Goal: Task Accomplishment & Management: Use online tool/utility

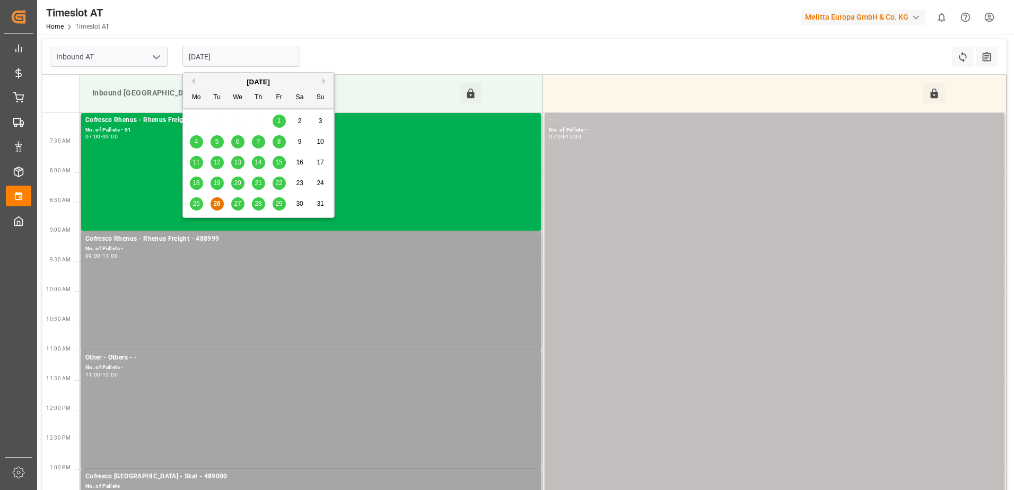
click at [212, 58] on input "[DATE]" at bounding box center [241, 57] width 118 height 20
click at [199, 207] on span "25" at bounding box center [195, 203] width 7 height 7
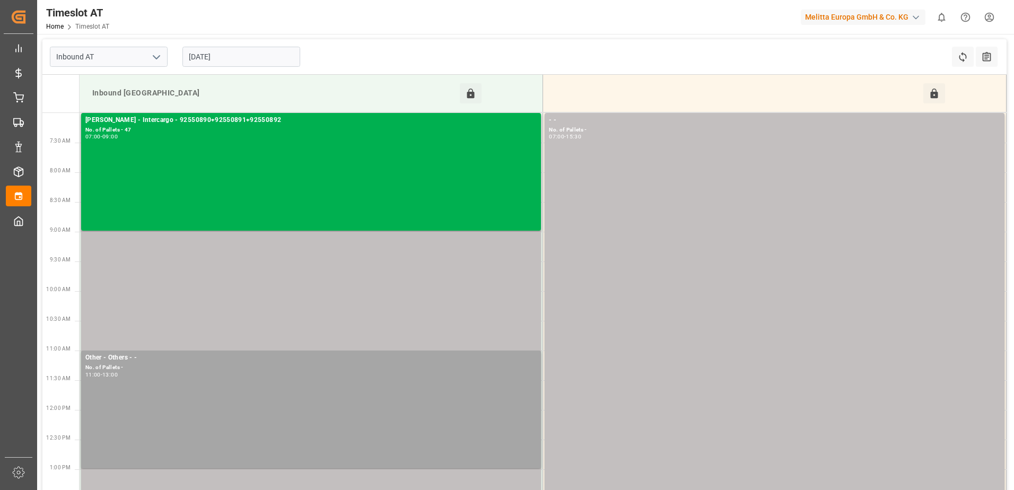
click at [201, 56] on input "[DATE]" at bounding box center [241, 57] width 118 height 20
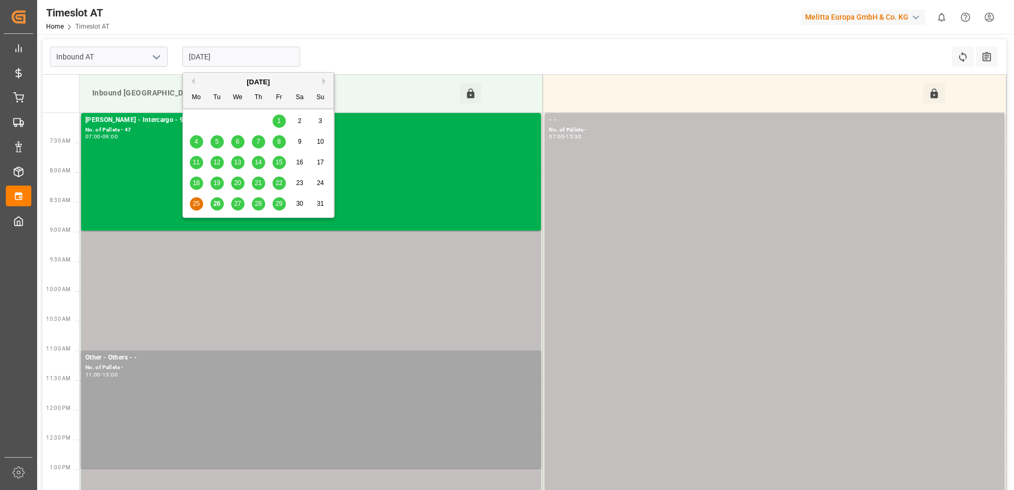
click at [216, 204] on span "26" at bounding box center [216, 203] width 7 height 7
type input "[DATE]"
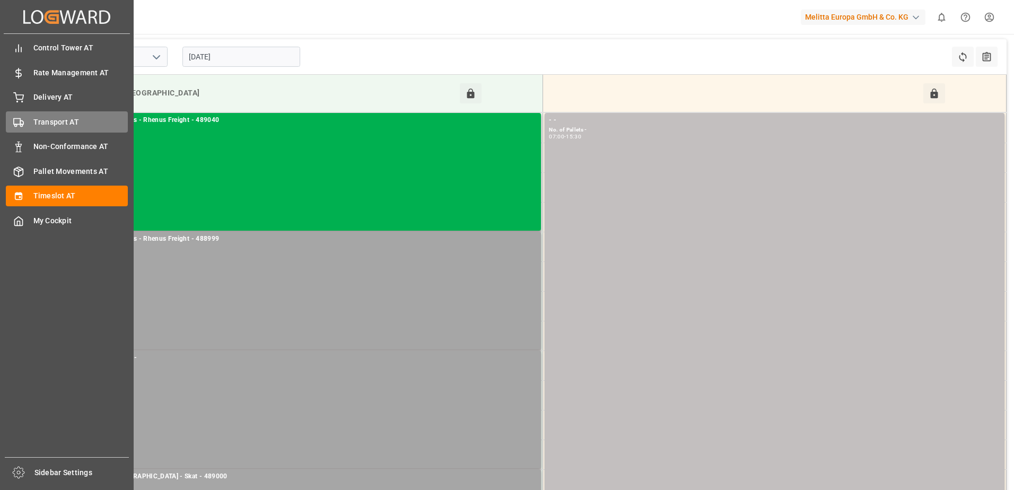
click at [36, 126] on span "Transport AT" at bounding box center [80, 122] width 95 height 11
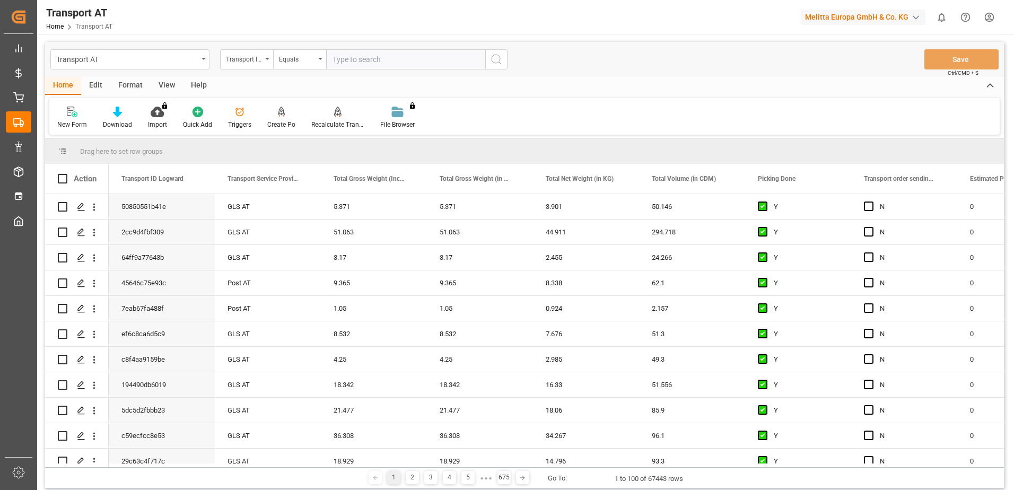
click at [166, 87] on div "View" at bounding box center [167, 86] width 32 height 18
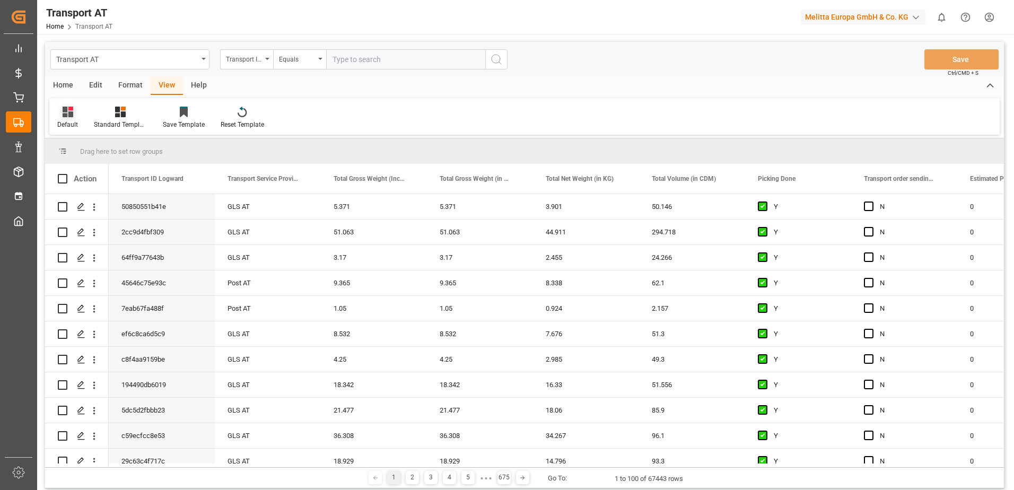
click at [59, 120] on div "Default" at bounding box center [67, 125] width 21 height 10
click at [73, 172] on div "Data" at bounding box center [109, 171] width 93 height 11
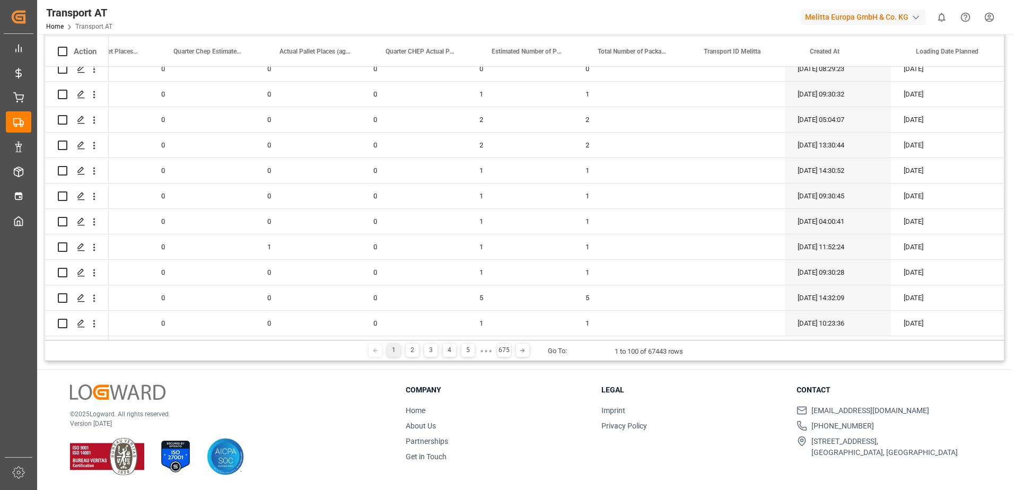
scroll to position [0, 1173]
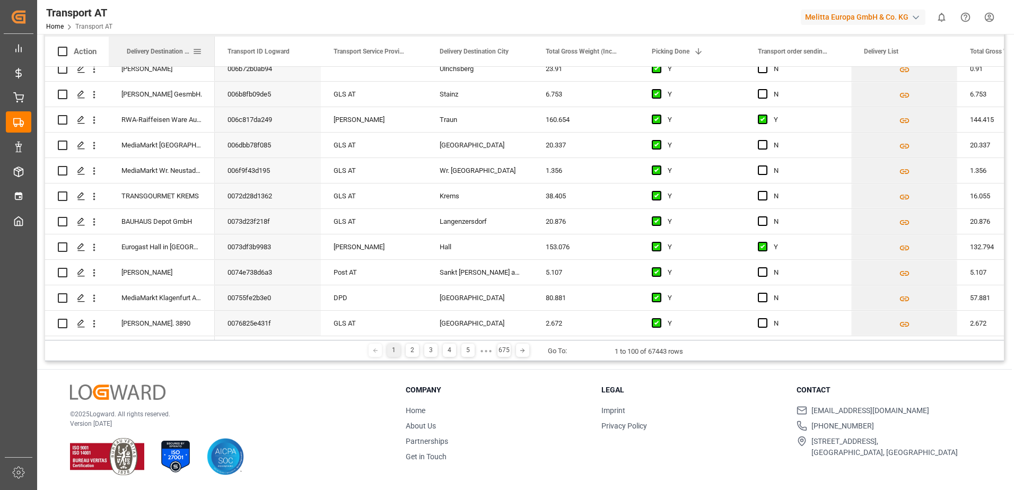
drag, startPoint x: 393, startPoint y: 52, endPoint x: 114, endPoint y: 55, distance: 279.4
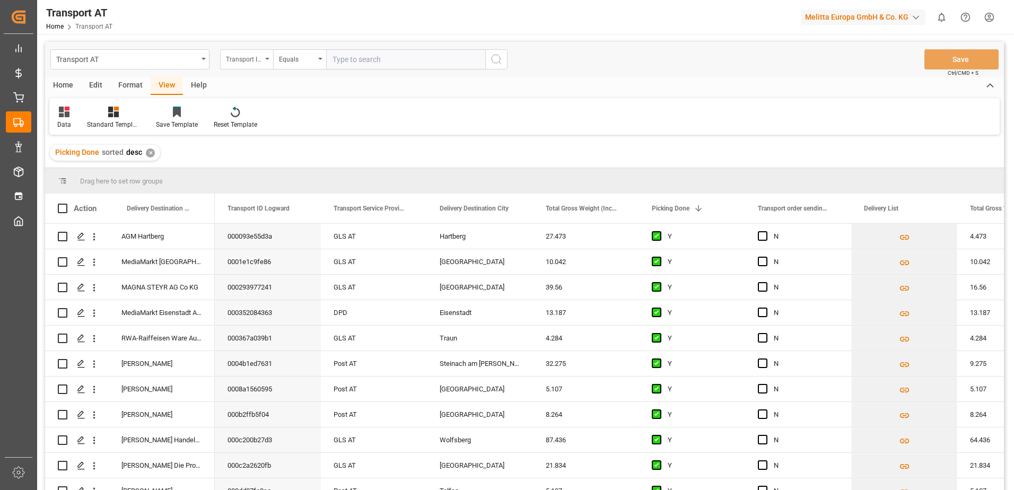
click at [250, 57] on div "Transport ID Logward" at bounding box center [244, 58] width 36 height 12
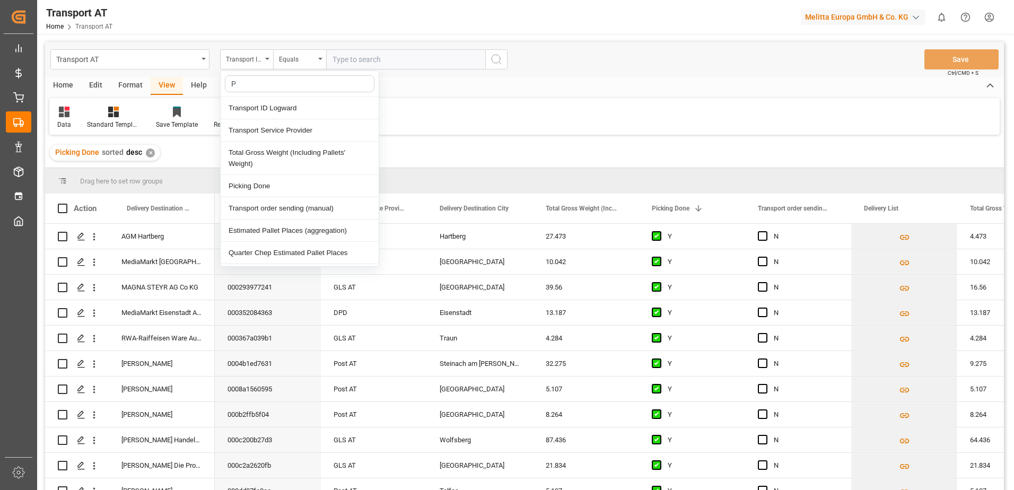
type input "Pi"
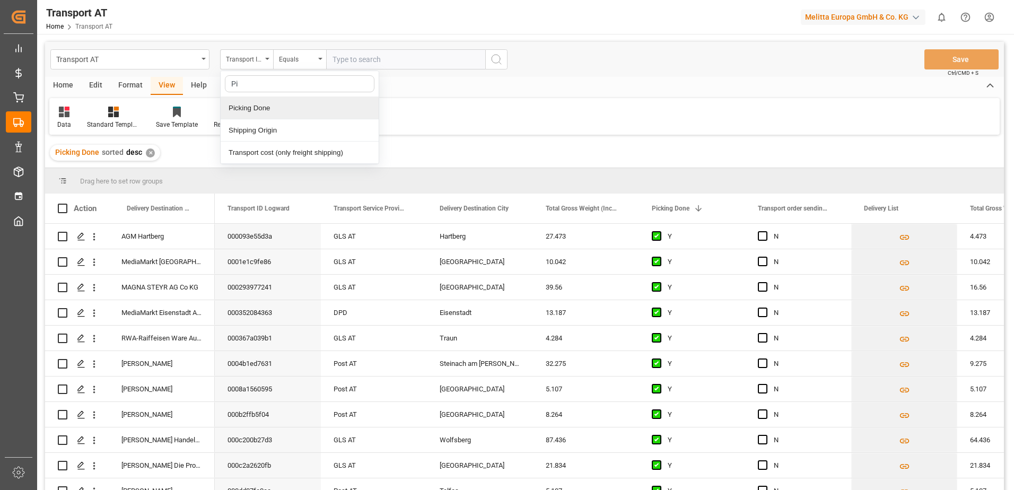
click at [236, 110] on div "Picking Done" at bounding box center [300, 108] width 158 height 22
click at [353, 55] on input "text" at bounding box center [405, 59] width 159 height 20
type input "Y"
click at [245, 57] on div "Picking Done" at bounding box center [244, 58] width 36 height 12
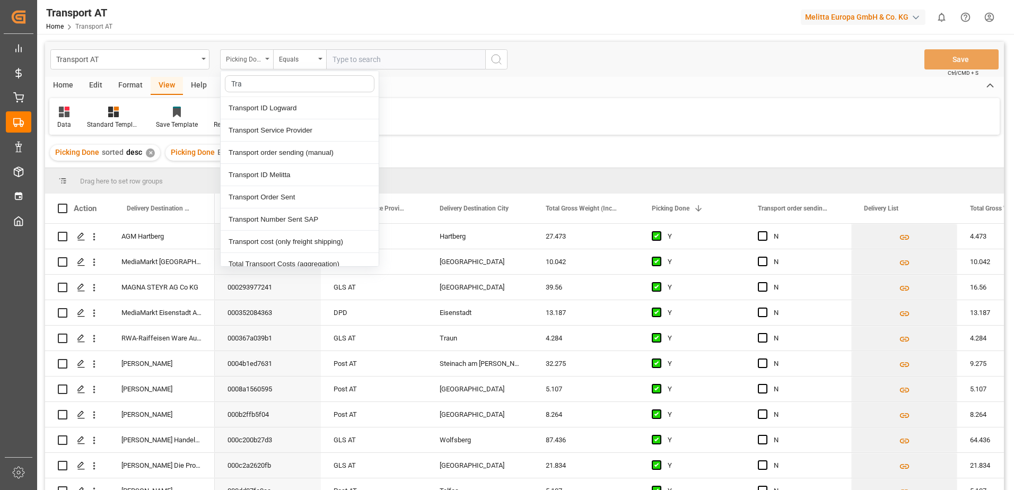
type input "[PERSON_NAME]"
click at [288, 156] on div "Transport order sending (manual)" at bounding box center [300, 153] width 158 height 22
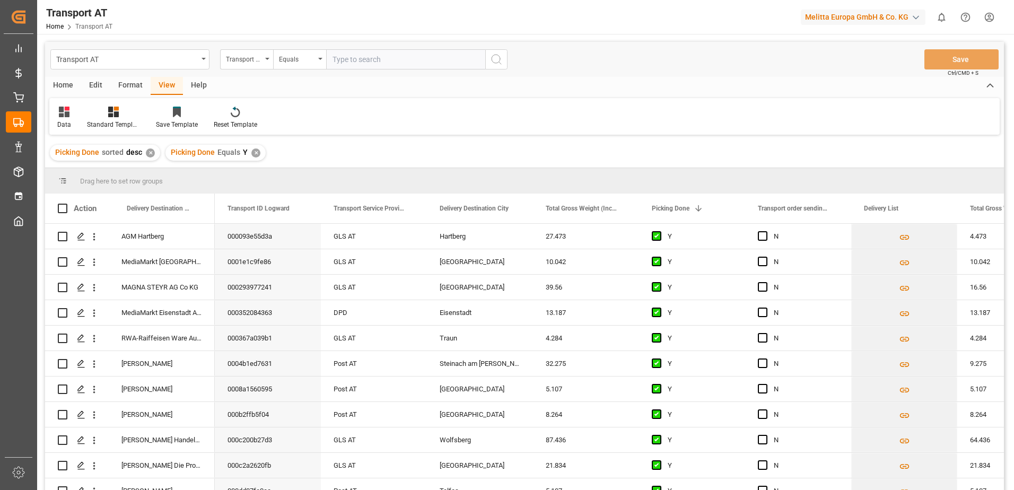
click at [364, 63] on input "text" at bounding box center [405, 59] width 159 height 20
type input "N"
click at [240, 59] on div "Transport order sending (manual)" at bounding box center [244, 58] width 36 height 12
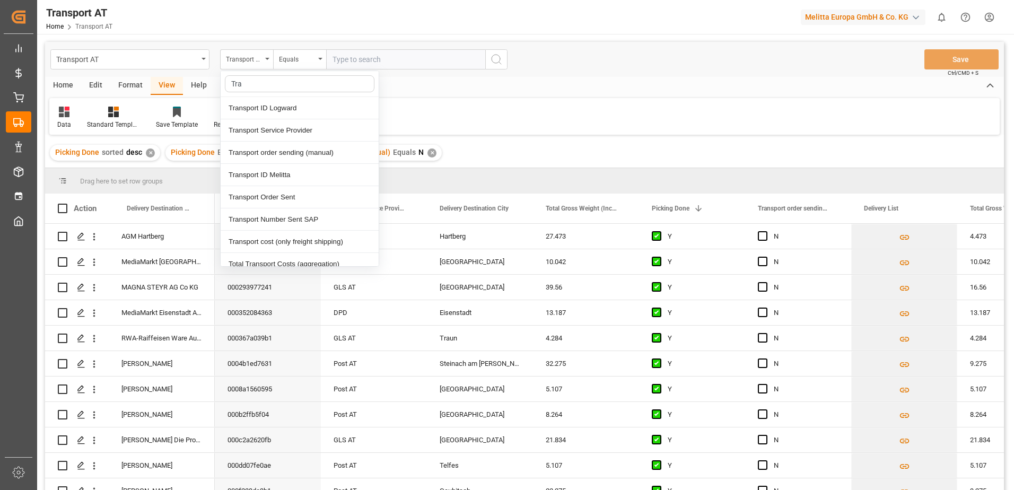
type input "[PERSON_NAME]"
click at [271, 136] on div "Transport Service Provider" at bounding box center [300, 130] width 158 height 22
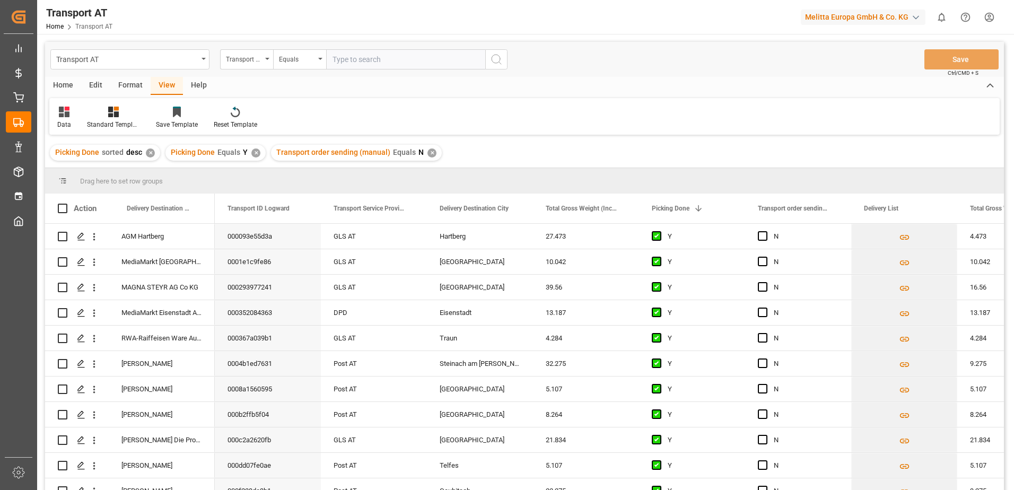
click at [356, 59] on input "text" at bounding box center [405, 59] width 159 height 20
type input "[PERSON_NAME]"
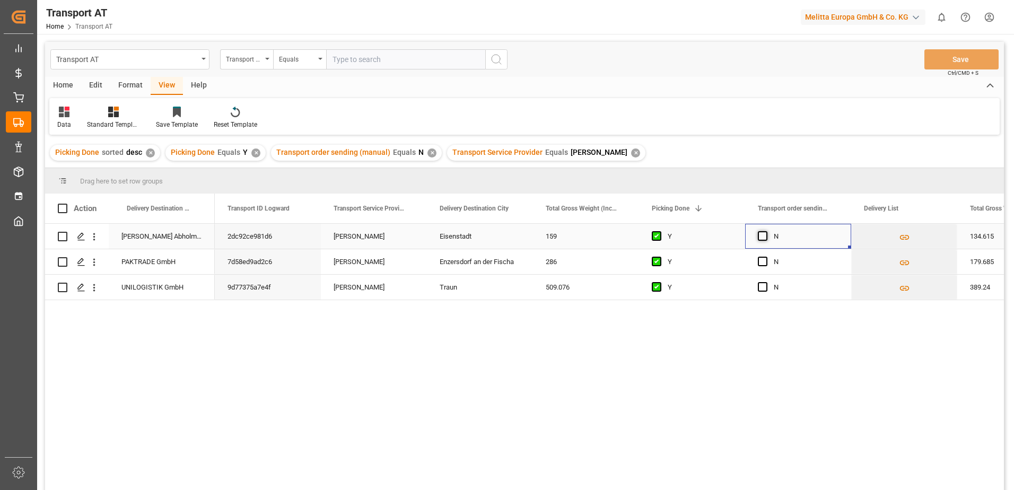
click at [763, 235] on span "Press SPACE to select this row." at bounding box center [763, 236] width 10 height 10
click at [765, 231] on input "Press SPACE to select this row." at bounding box center [765, 231] width 0 height 0
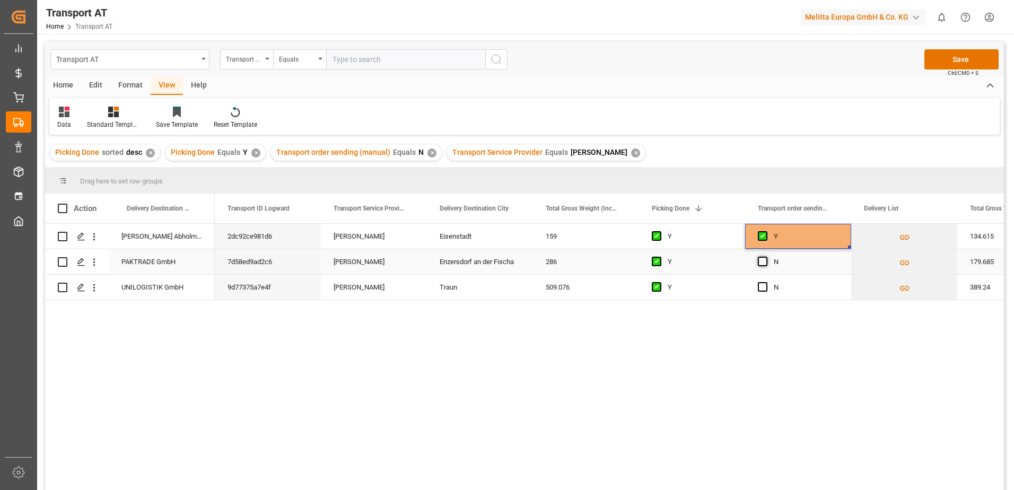
click at [758, 259] on span "Press SPACE to select this row." at bounding box center [763, 262] width 10 height 10
click at [765, 257] on input "Press SPACE to select this row." at bounding box center [765, 257] width 0 height 0
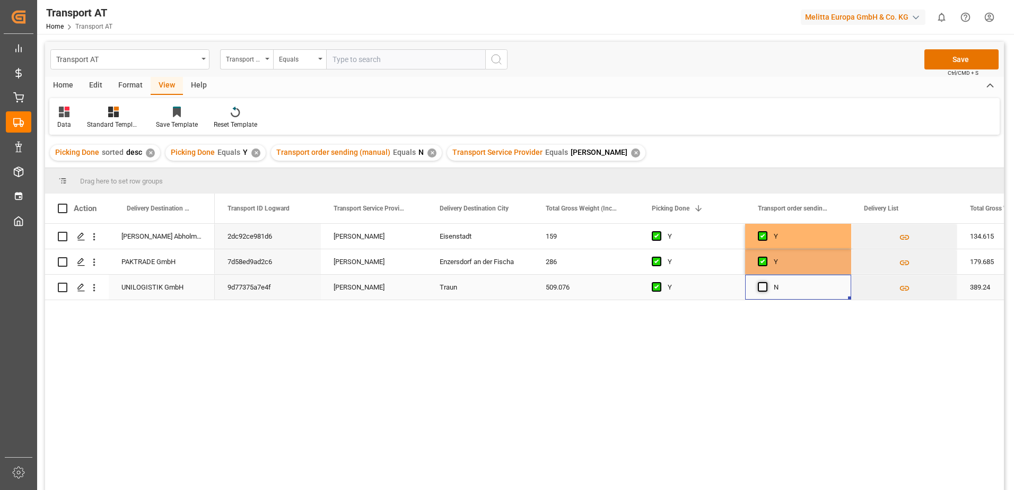
click at [758, 288] on span "Press SPACE to select this row." at bounding box center [763, 287] width 10 height 10
click at [765, 282] on input "Press SPACE to select this row." at bounding box center [765, 282] width 0 height 0
click at [963, 61] on button "Save" at bounding box center [961, 59] width 74 height 20
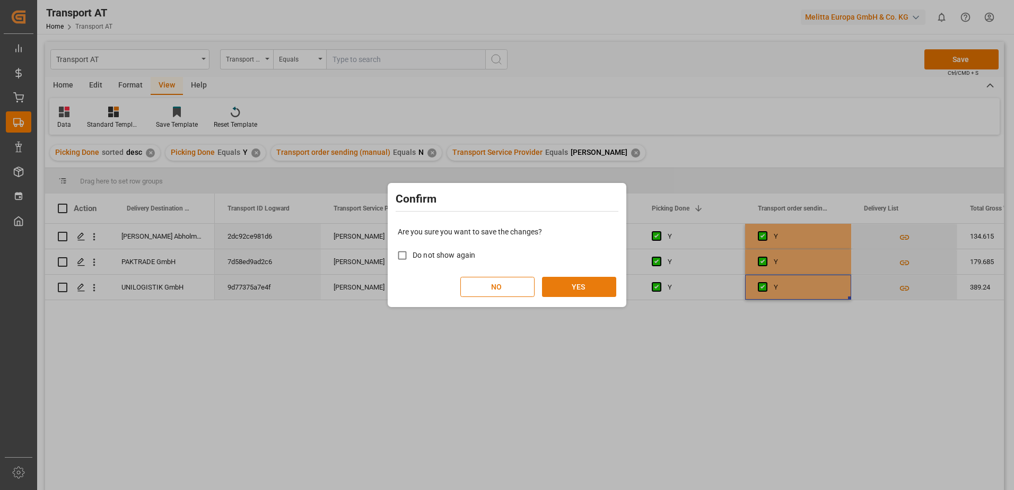
click at [579, 289] on button "YES" at bounding box center [579, 287] width 74 height 20
